Goal: Task Accomplishment & Management: Manage account settings

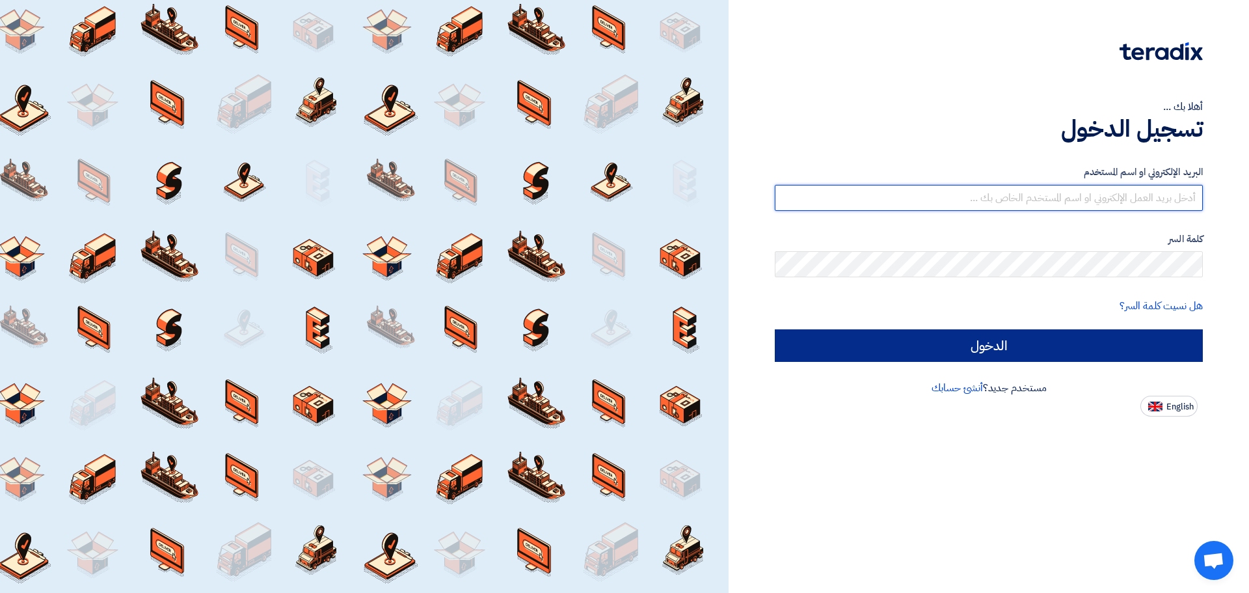
type input "[EMAIL_ADDRESS][DOMAIN_NAME]"
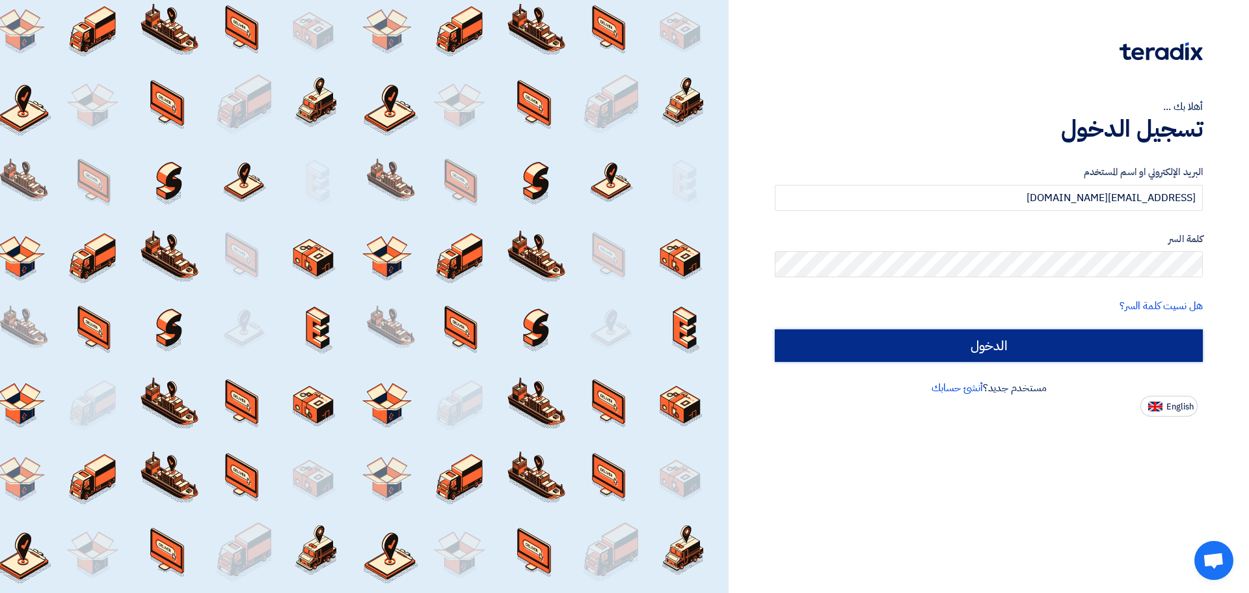
click at [1070, 351] on input "الدخول" at bounding box center [989, 345] width 428 height 33
type input "Sign in"
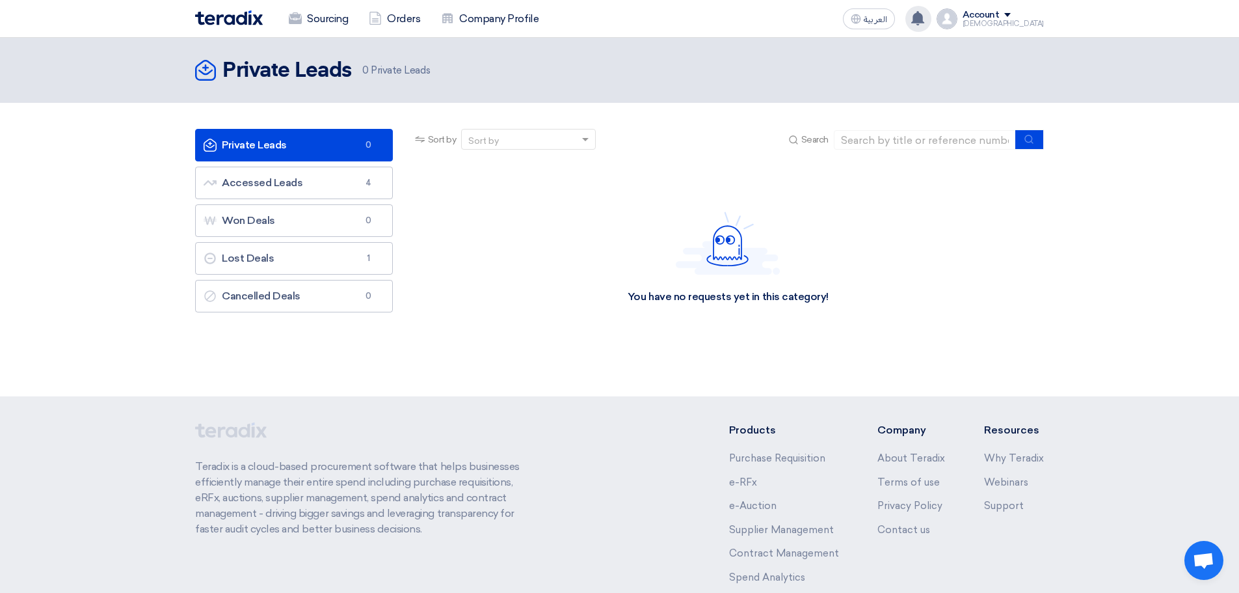
click at [925, 16] on use at bounding box center [918, 18] width 13 height 14
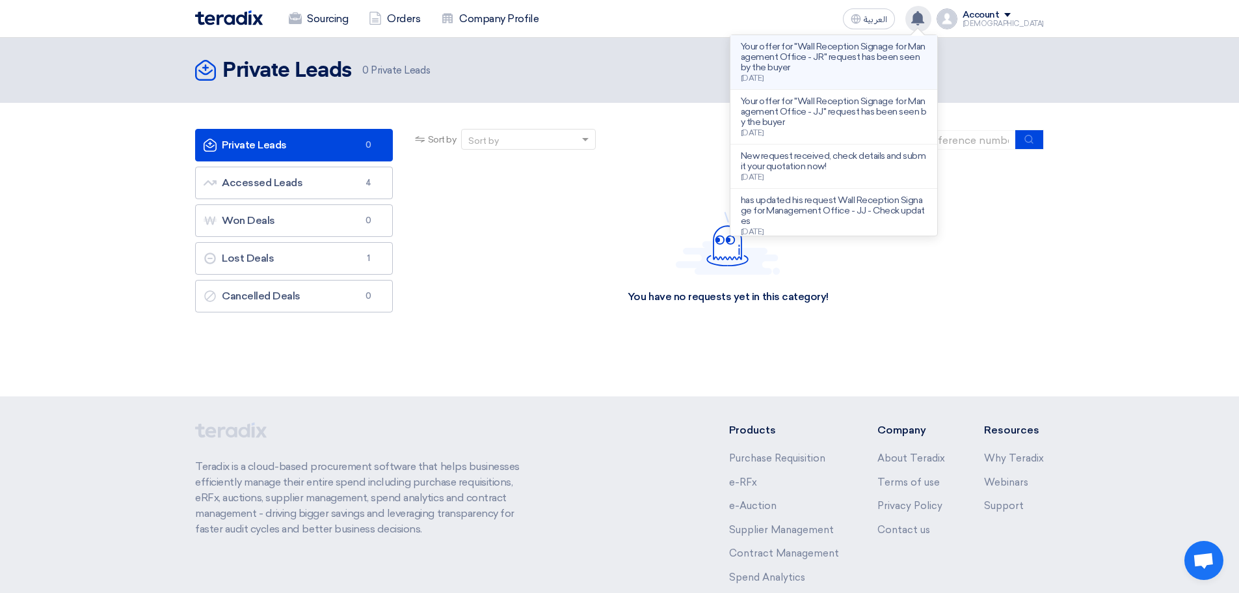
click at [910, 62] on p "Your offer for "Wall Reception Signage for Management Office - JR" request has …" at bounding box center [834, 57] width 186 height 31
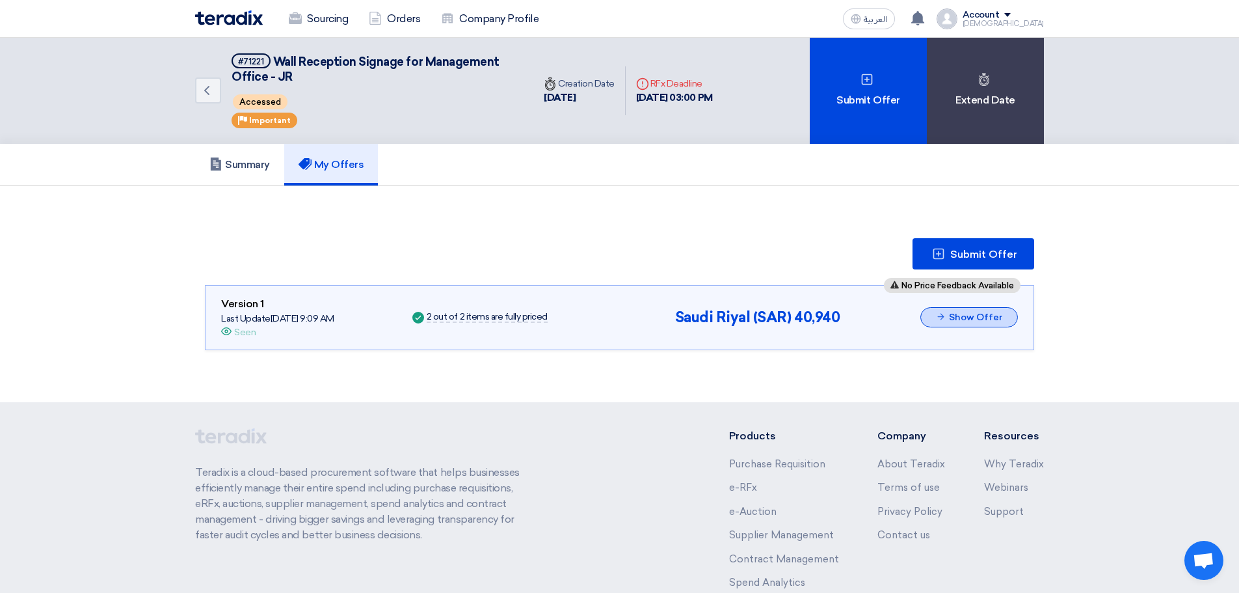
click at [951, 316] on button "Show Offer" at bounding box center [970, 317] width 98 height 20
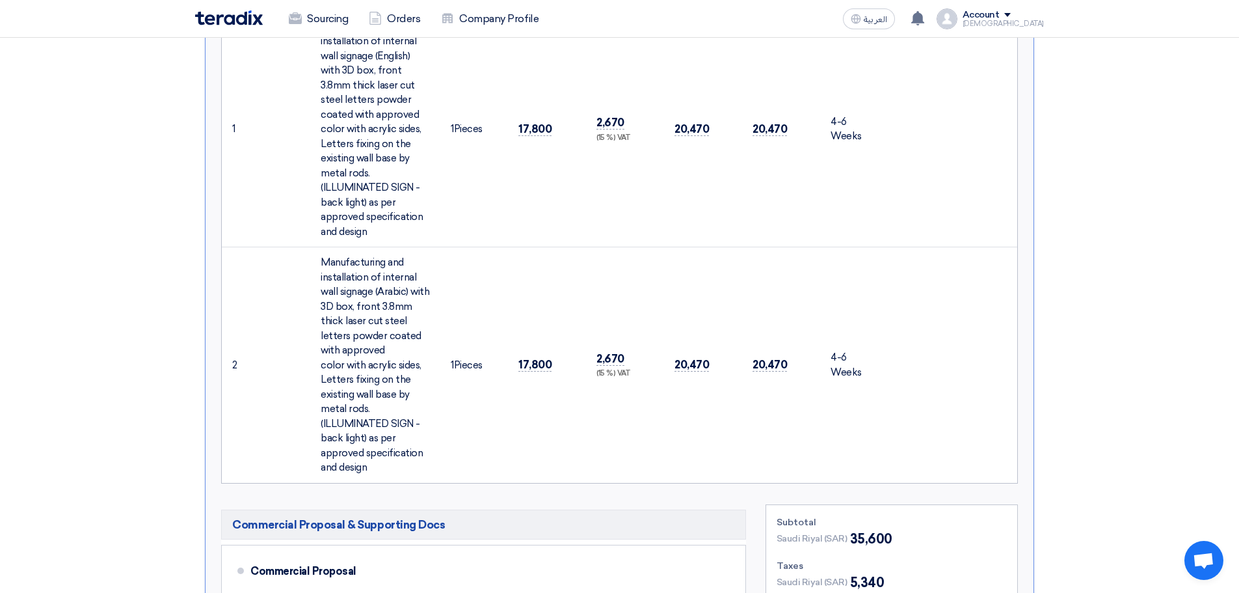
scroll to position [325, 0]
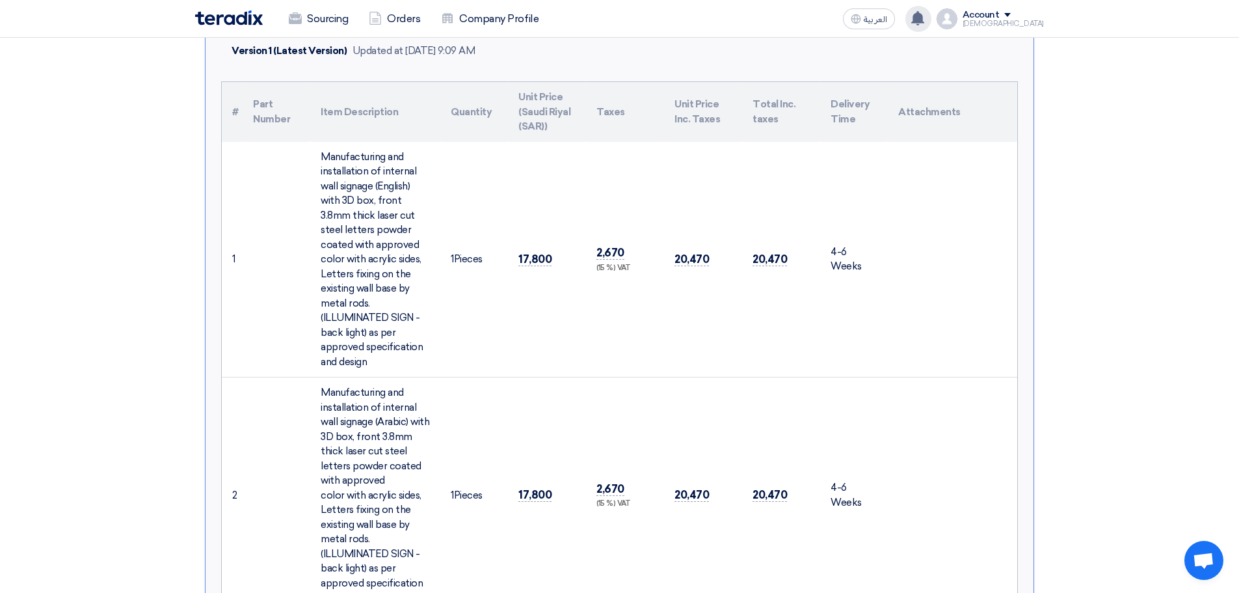
click at [925, 18] on use at bounding box center [918, 18] width 13 height 14
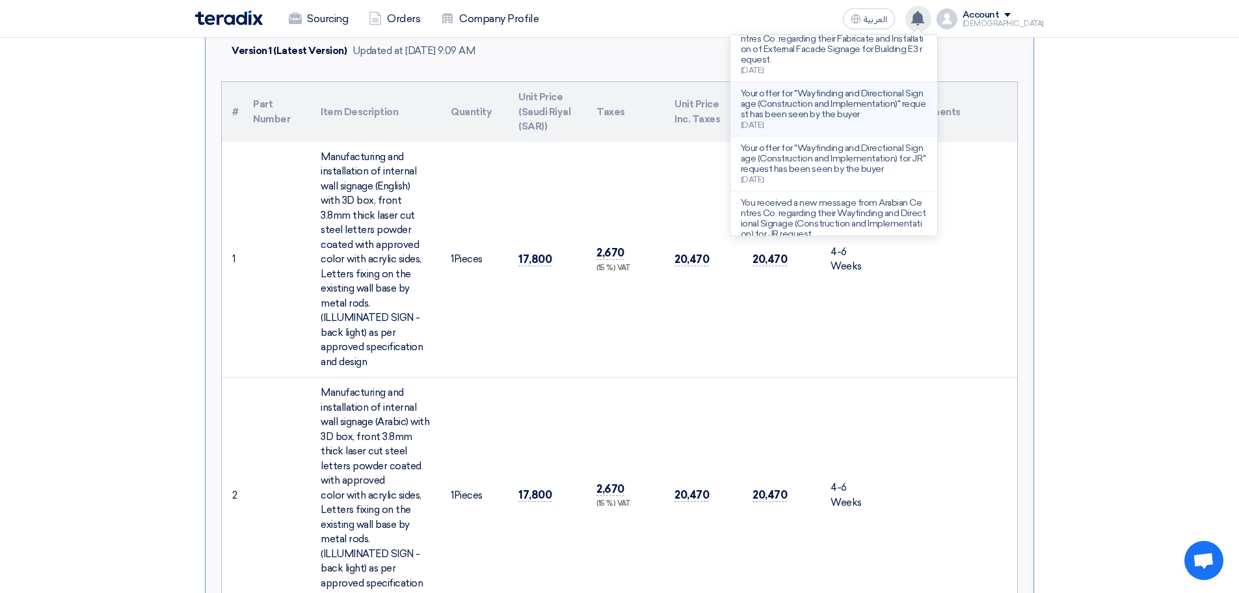
scroll to position [384, 0]
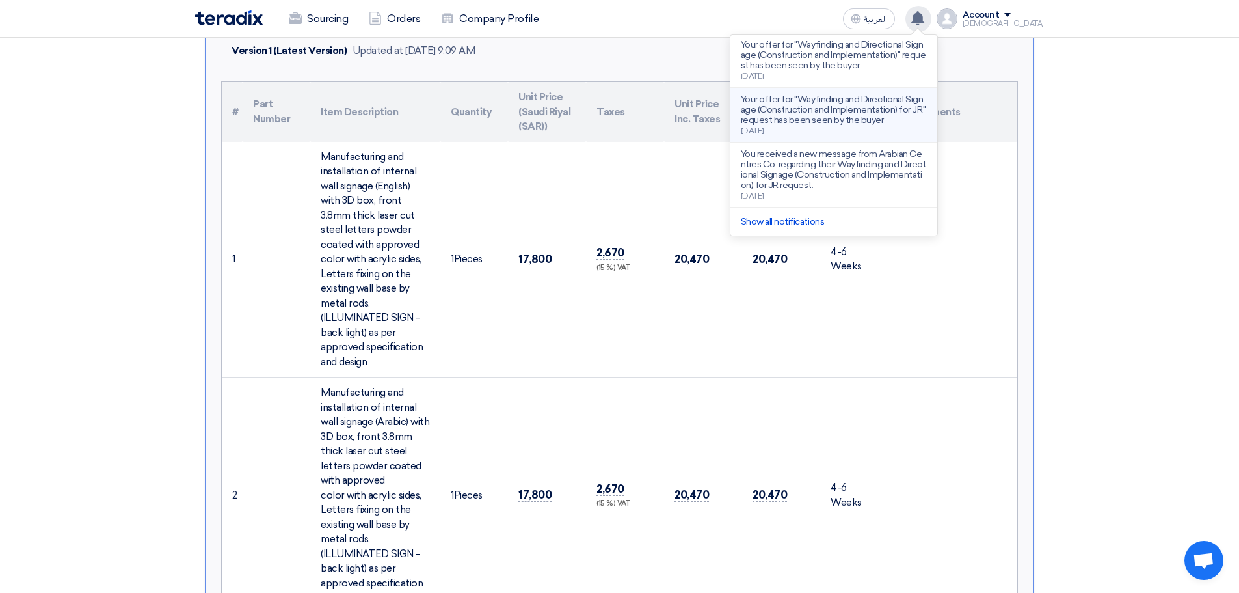
click at [894, 129] on div "Your offer for "Wayfinding and Directional Signage (Construction and Implementa…" at bounding box center [834, 114] width 186 height 41
